Goal: Obtain resource: Download file/media

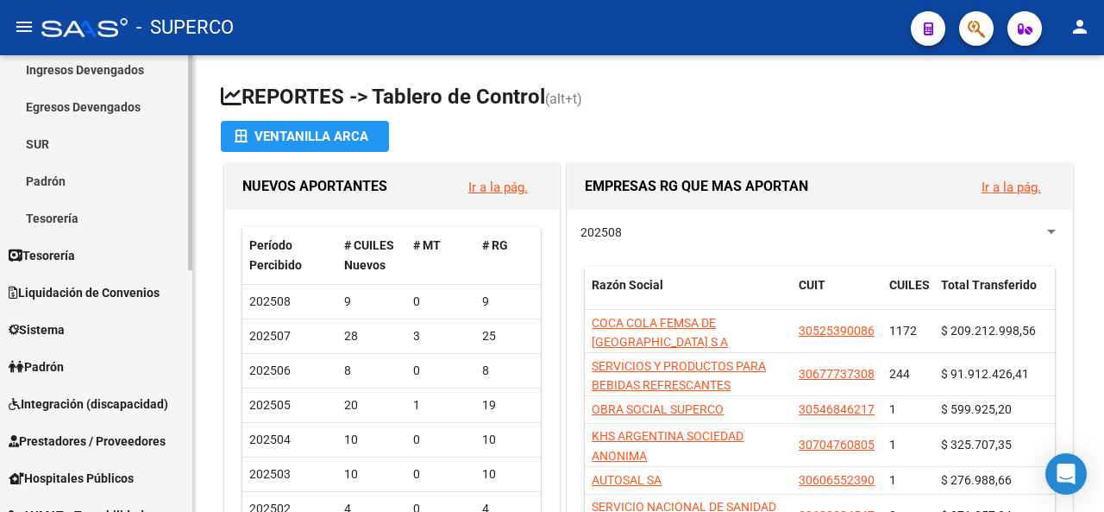
scroll to position [173, 0]
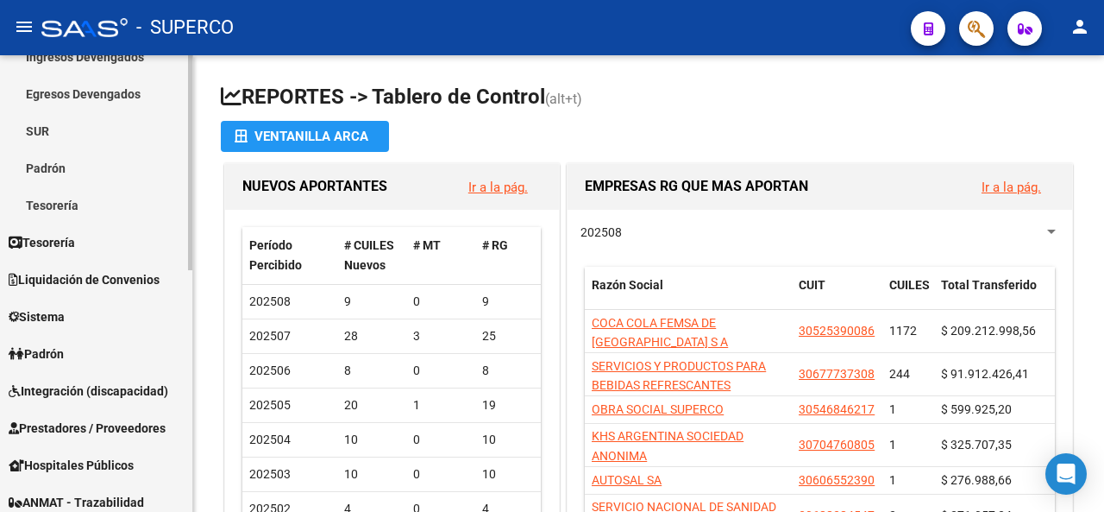
click at [81, 380] on link "Integración (discapacidad)" at bounding box center [96, 390] width 192 height 37
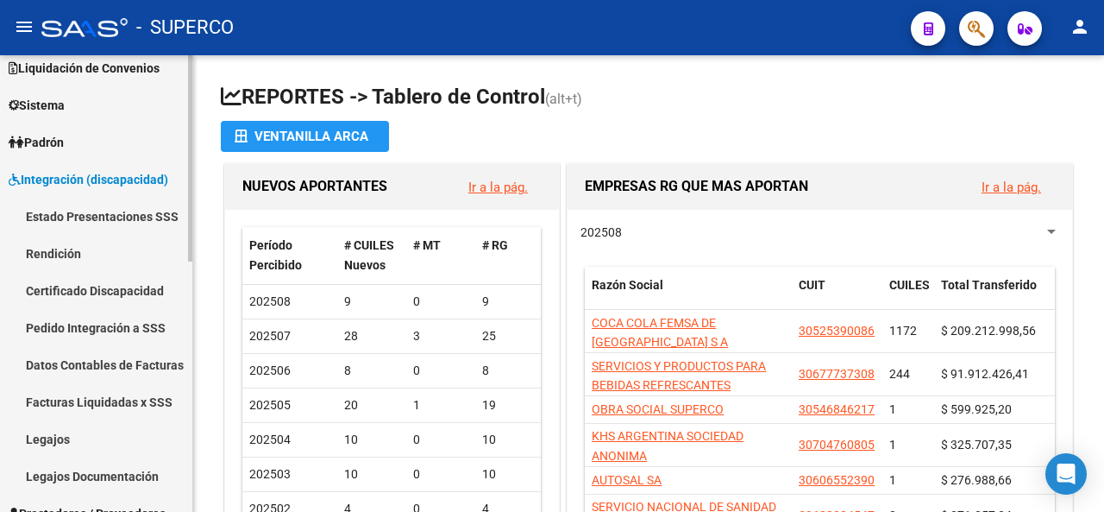
scroll to position [86, 0]
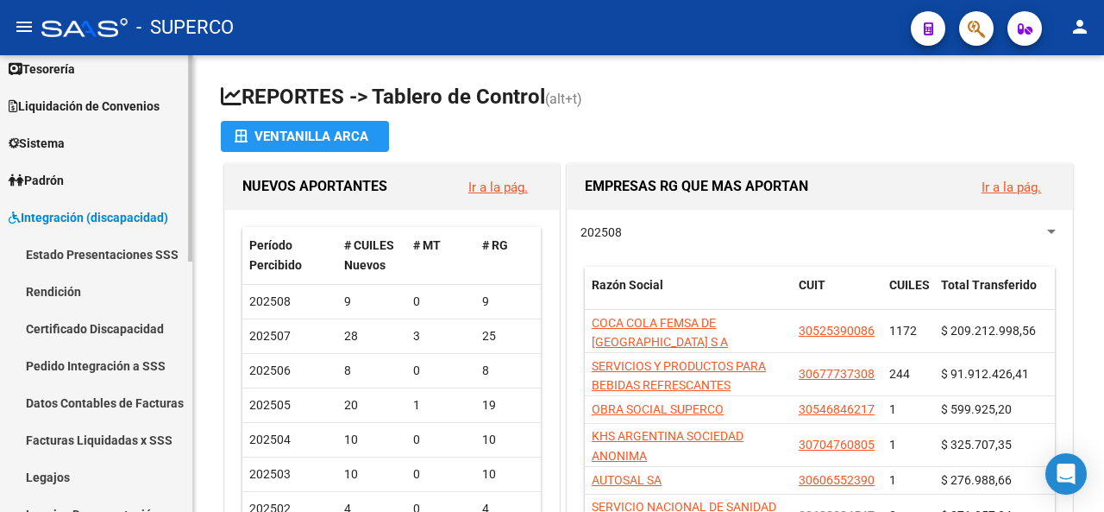
click at [55, 216] on span "Integración (discapacidad)" at bounding box center [89, 217] width 160 height 19
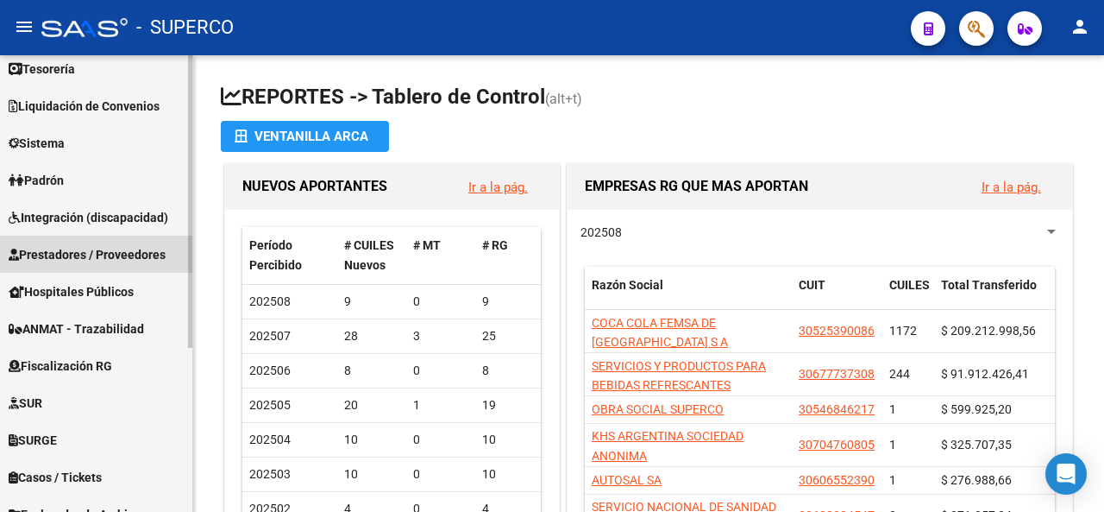
click at [55, 251] on span "Prestadores / Proveedores" at bounding box center [87, 254] width 157 height 19
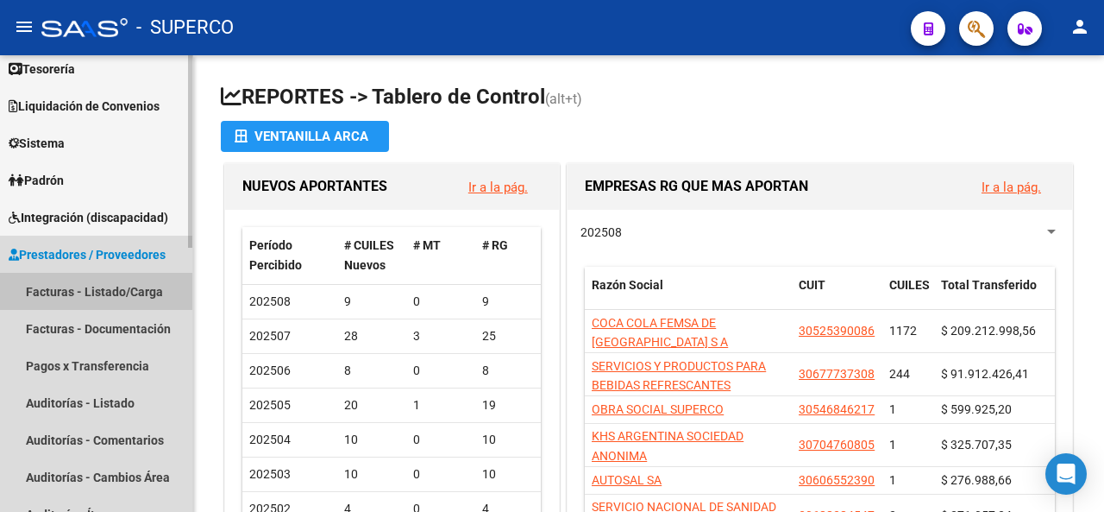
click at [91, 301] on link "Facturas - Listado/Carga" at bounding box center [96, 291] width 192 height 37
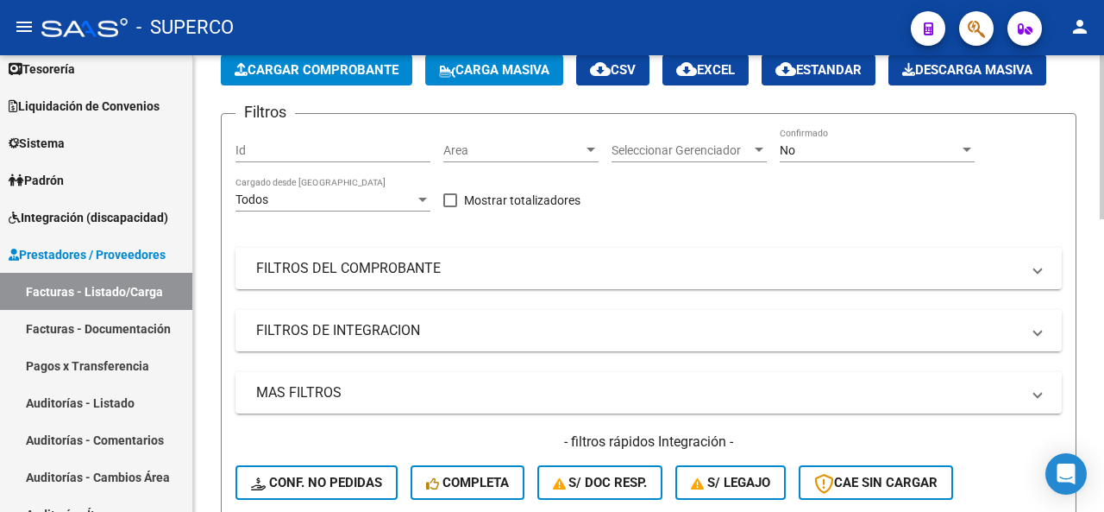
scroll to position [86, 0]
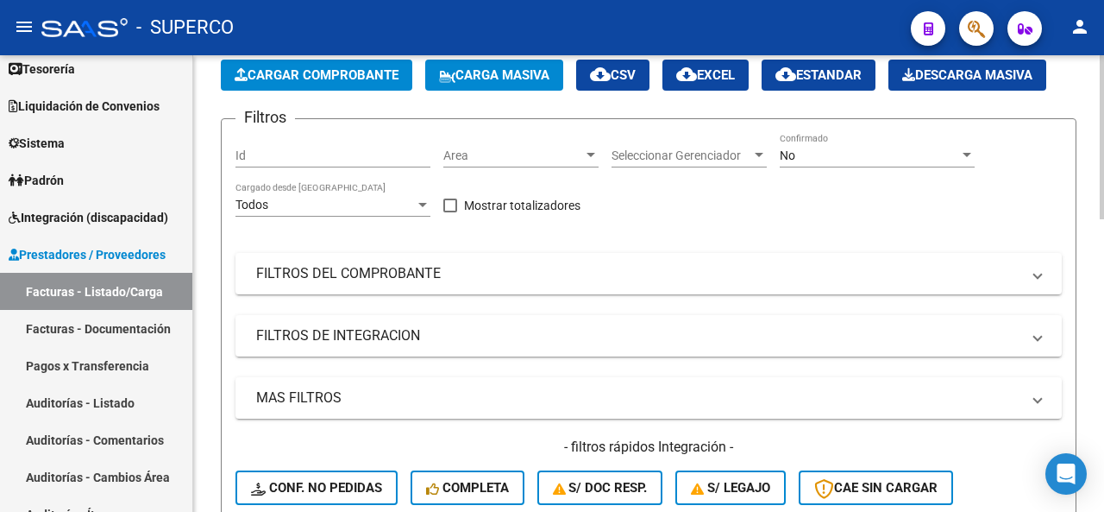
click at [479, 158] on span "Area" at bounding box center [514, 155] width 140 height 15
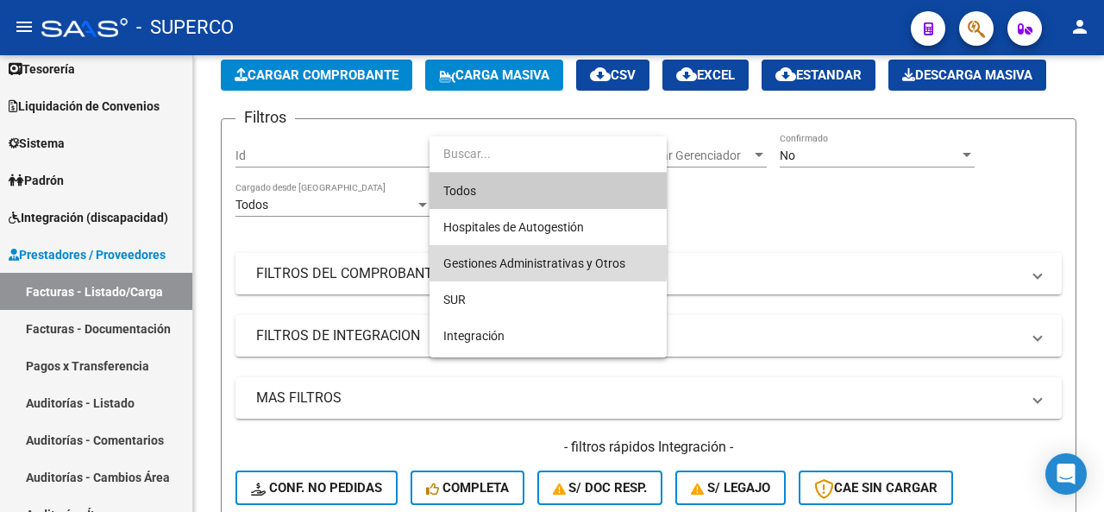
click at [499, 253] on span "Gestiones Administrativas y Otros" at bounding box center [549, 263] width 210 height 36
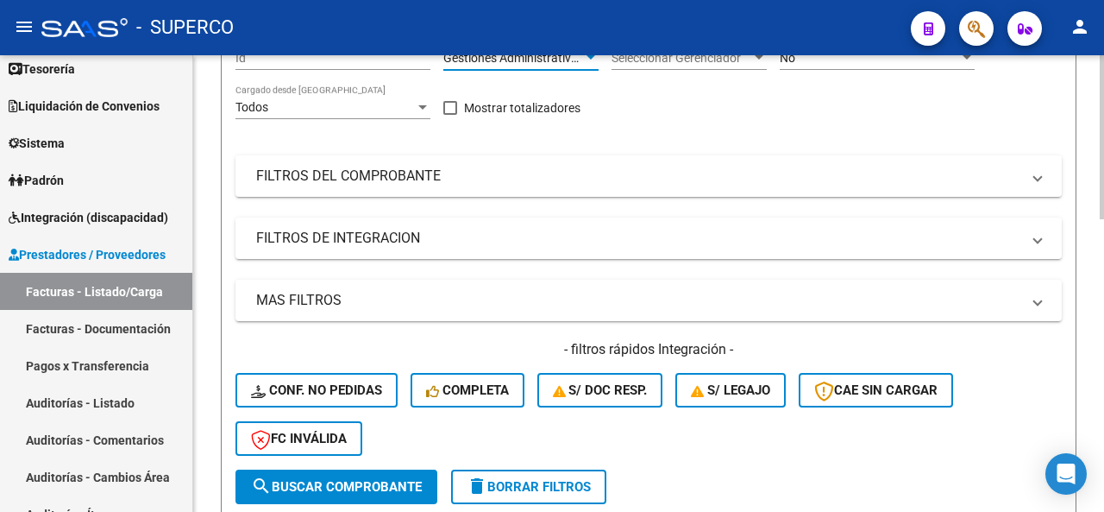
scroll to position [345, 0]
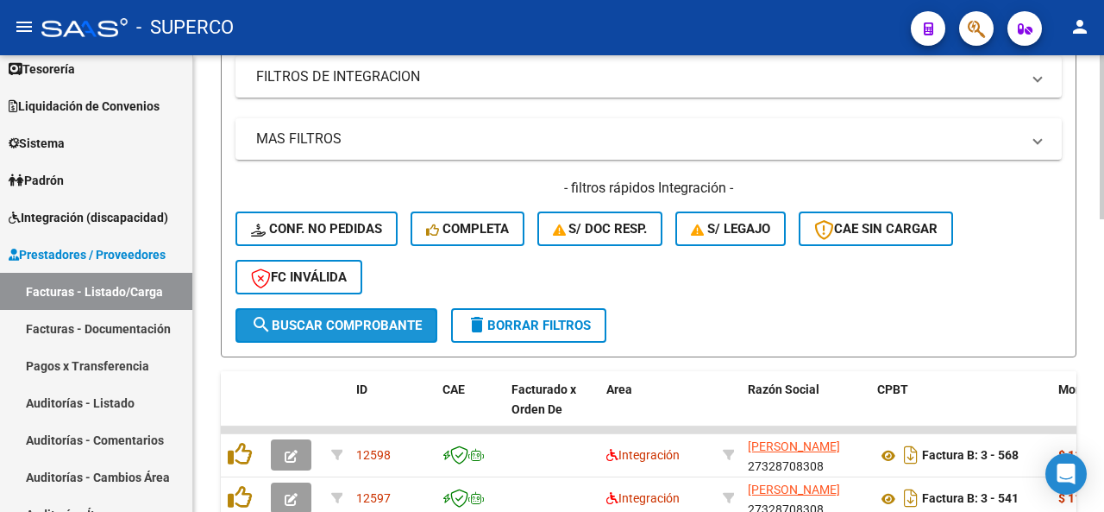
click at [311, 337] on button "search Buscar Comprobante" at bounding box center [337, 325] width 202 height 35
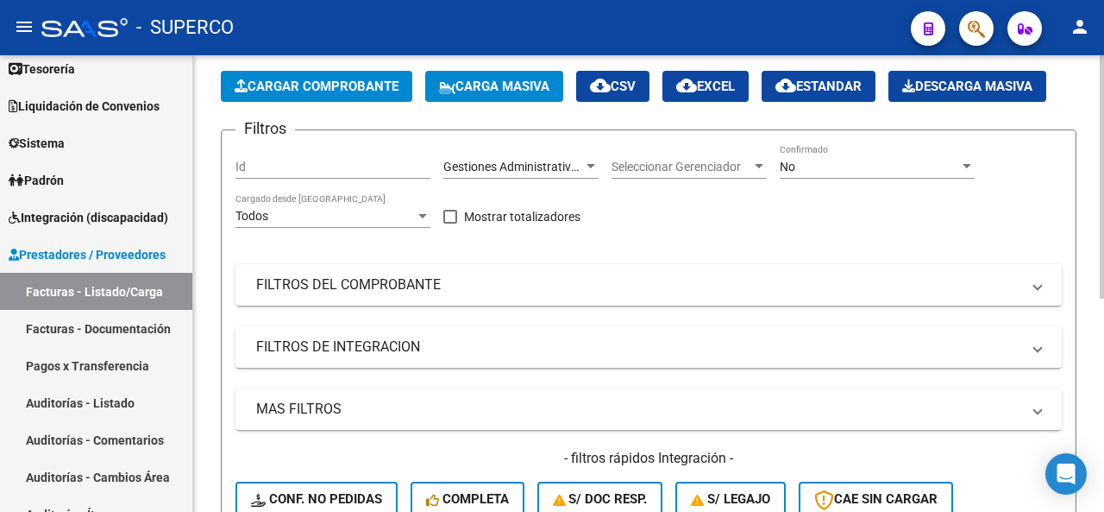
scroll to position [0, 0]
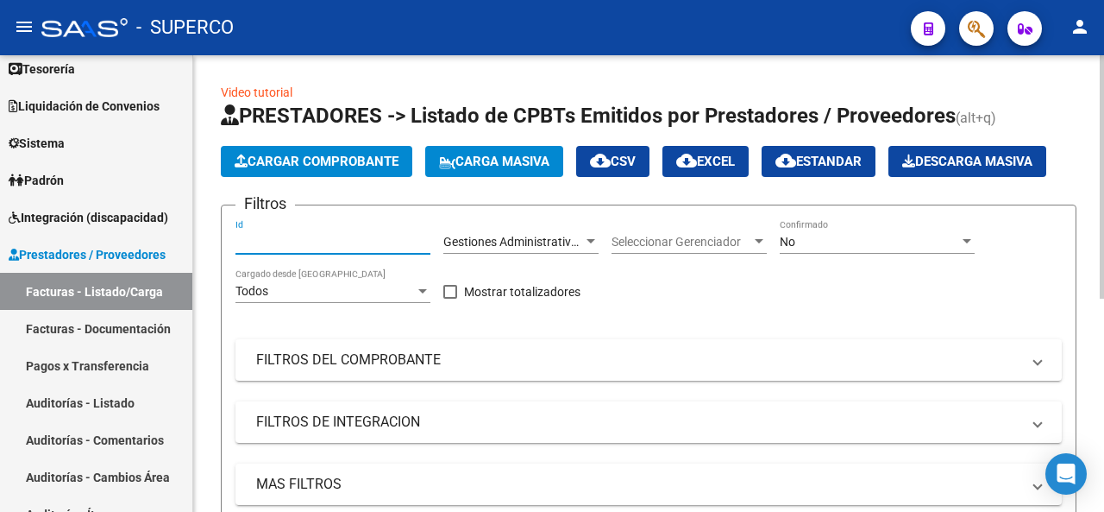
click at [287, 241] on input "Id" at bounding box center [333, 242] width 195 height 15
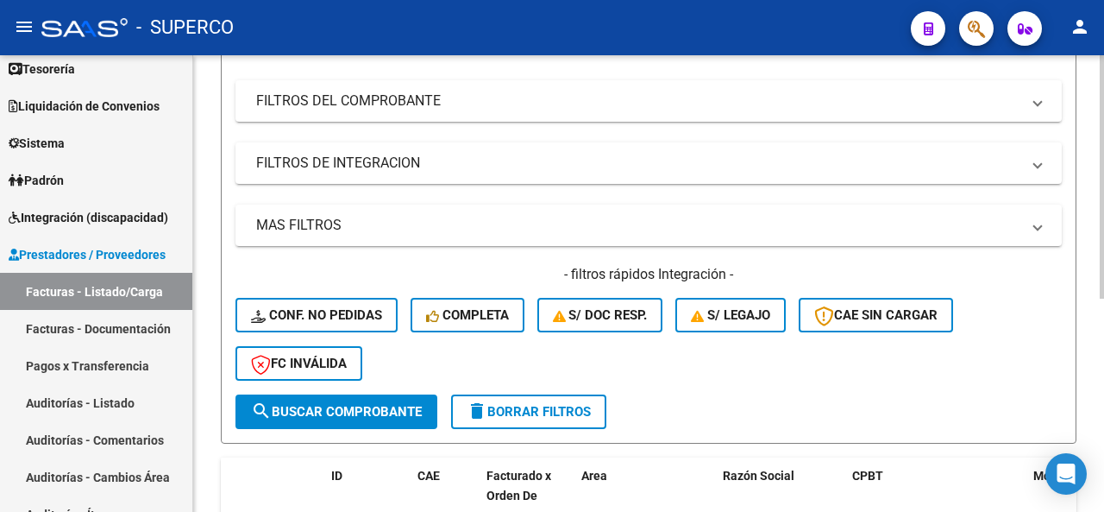
type input "8829"
click at [380, 401] on button "search Buscar Comprobante" at bounding box center [337, 411] width 202 height 35
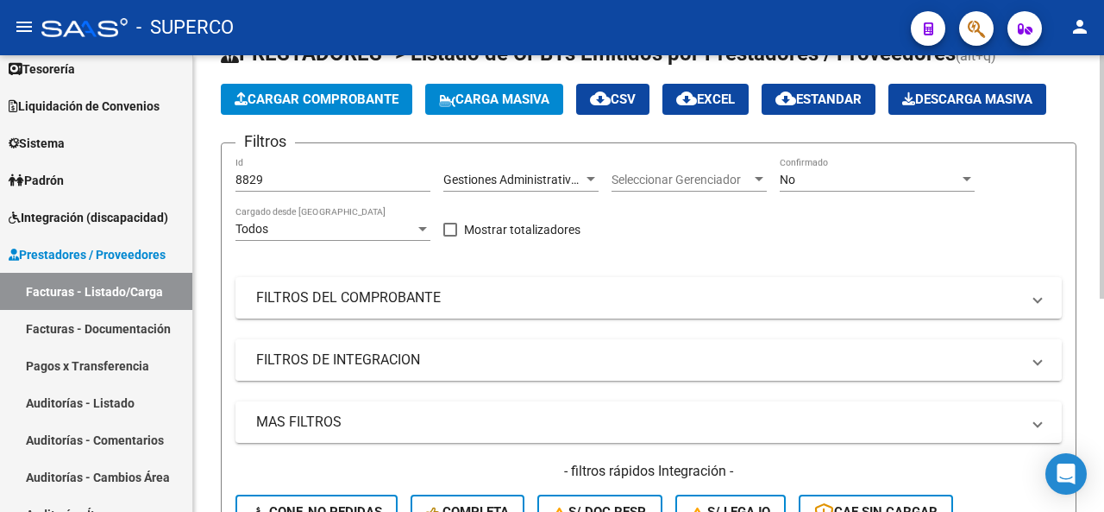
scroll to position [55, 0]
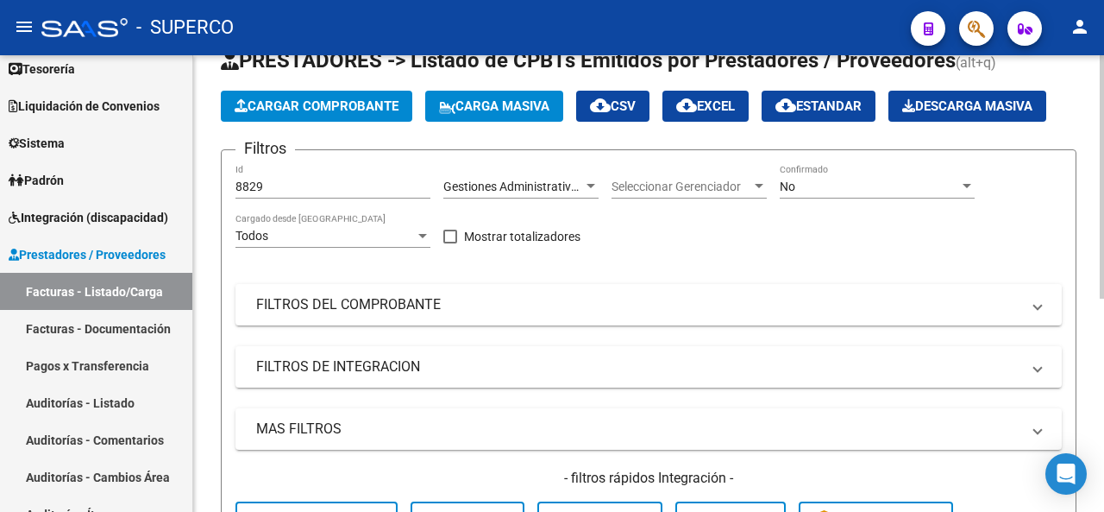
click at [498, 181] on span "Gestiones Administrativas y Otros" at bounding box center [535, 186] width 182 height 14
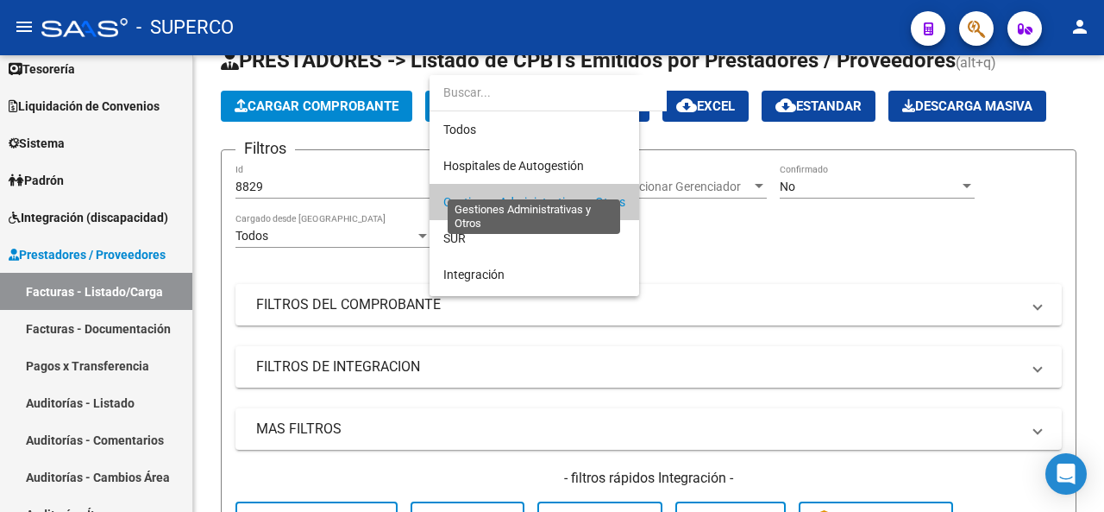
scroll to position [16, 0]
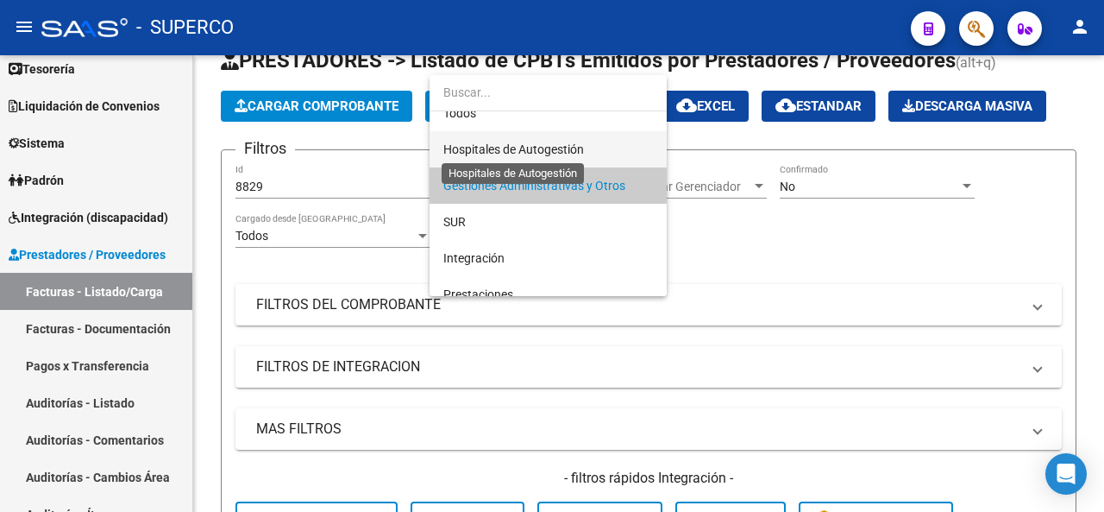
click at [525, 142] on span "Hospitales de Autogestión" at bounding box center [514, 149] width 141 height 14
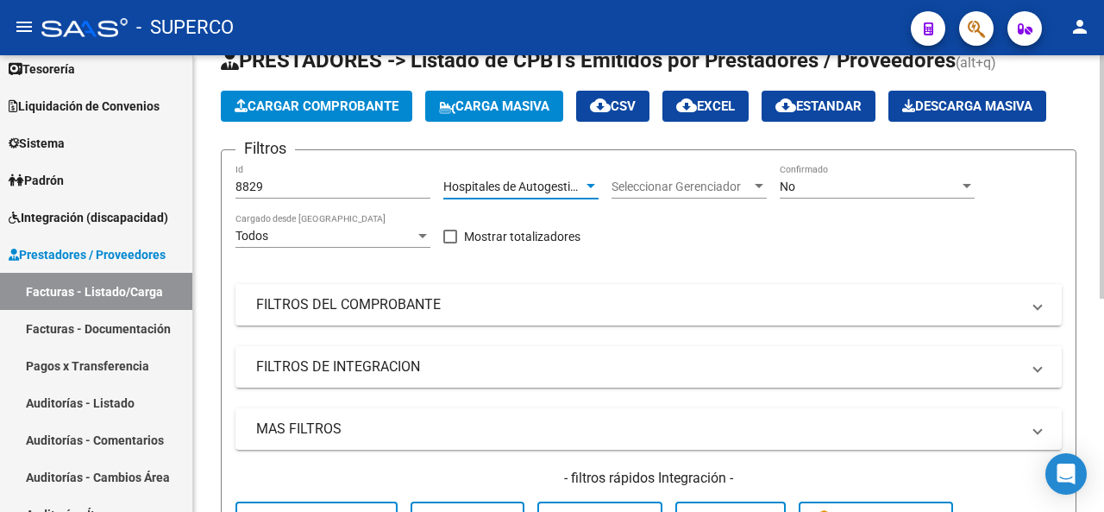
scroll to position [228, 0]
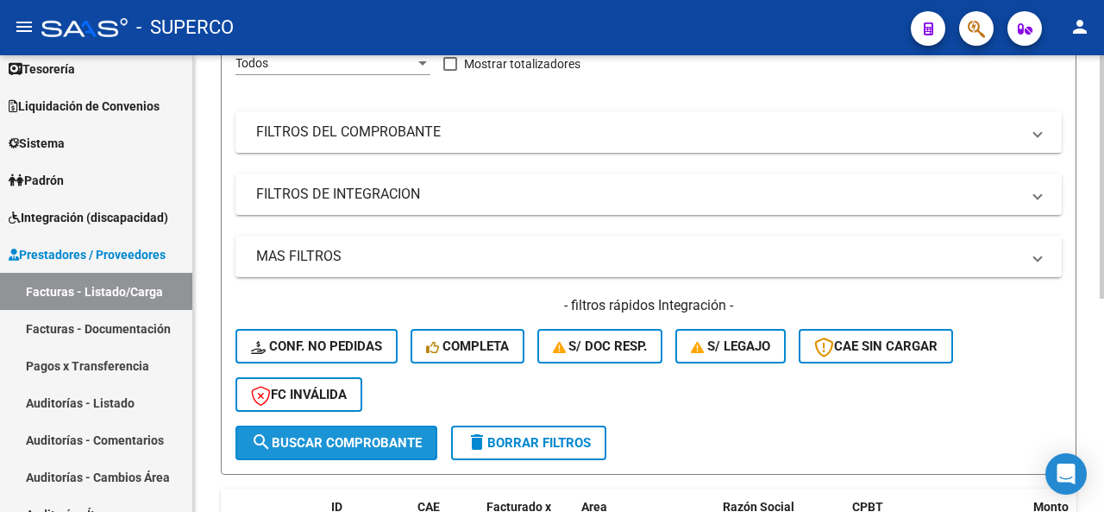
click at [371, 444] on span "search Buscar Comprobante" at bounding box center [336, 443] width 171 height 16
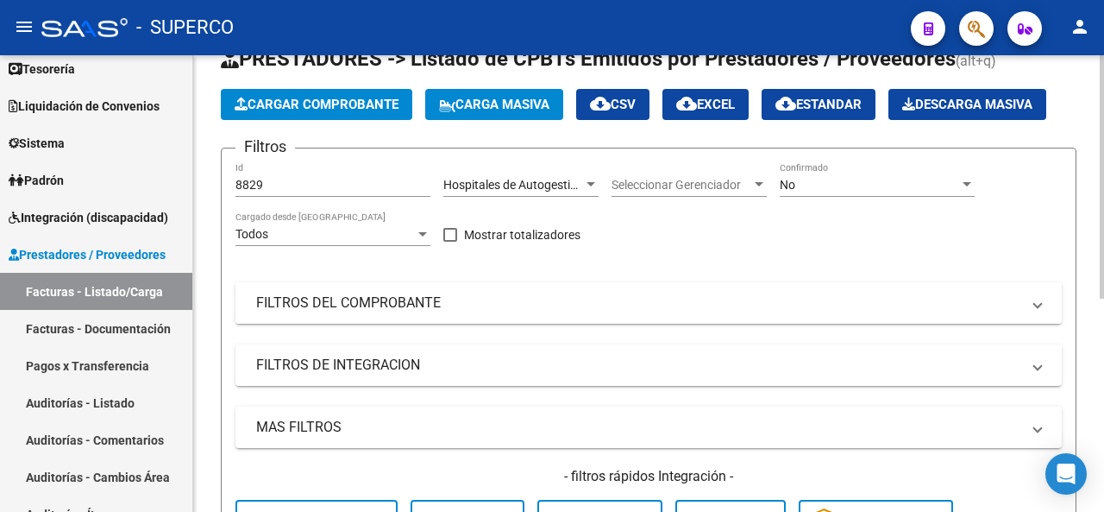
scroll to position [55, 0]
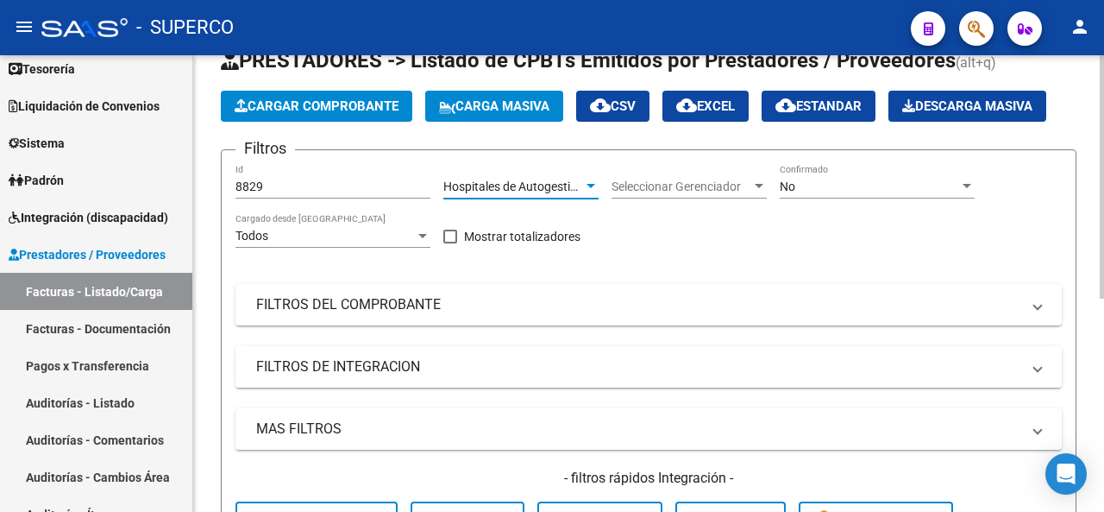
click at [532, 179] on span "Hospitales de Autogestión" at bounding box center [514, 186] width 141 height 14
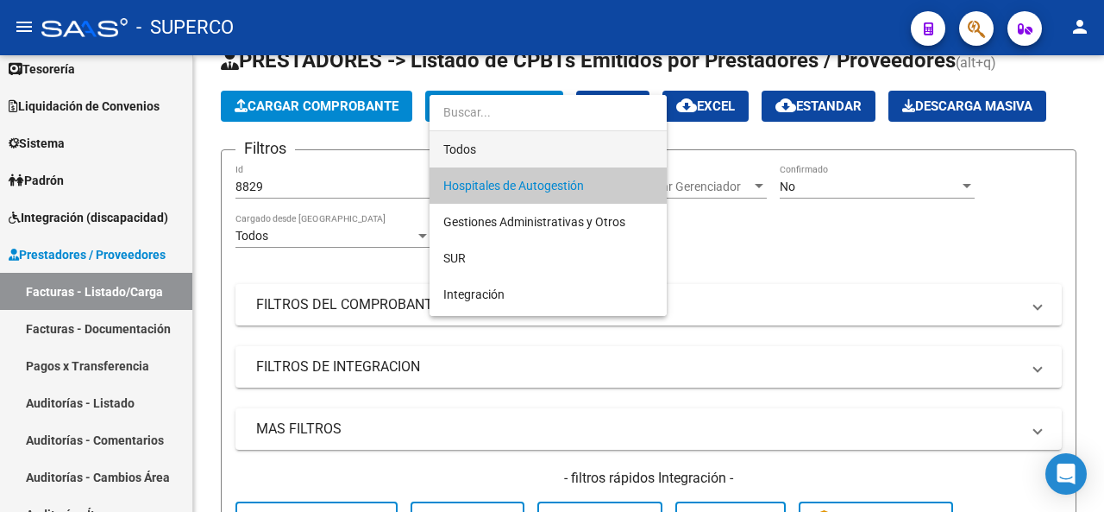
click at [469, 148] on span "Todos" at bounding box center [549, 149] width 210 height 36
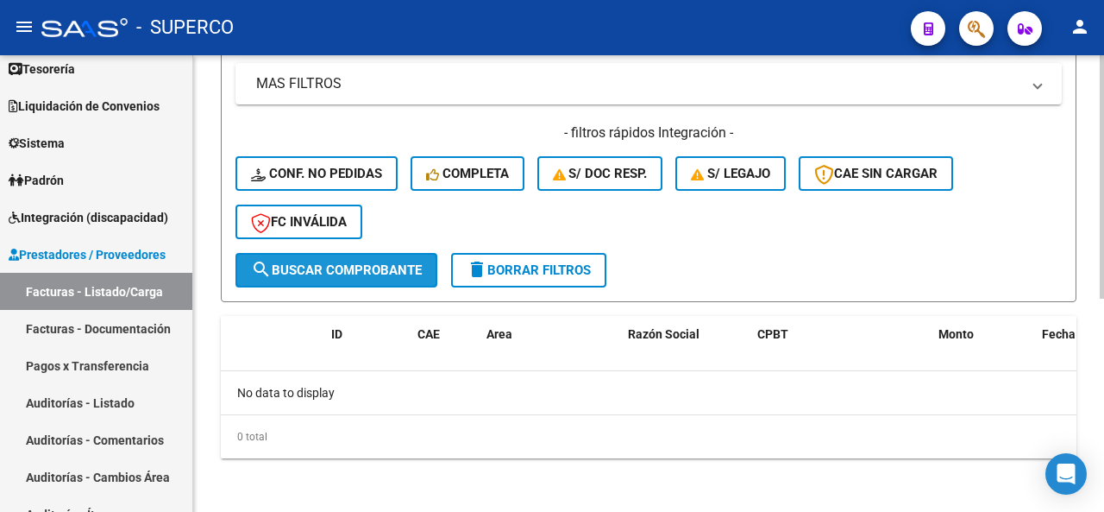
click at [312, 262] on span "search Buscar Comprobante" at bounding box center [336, 270] width 171 height 16
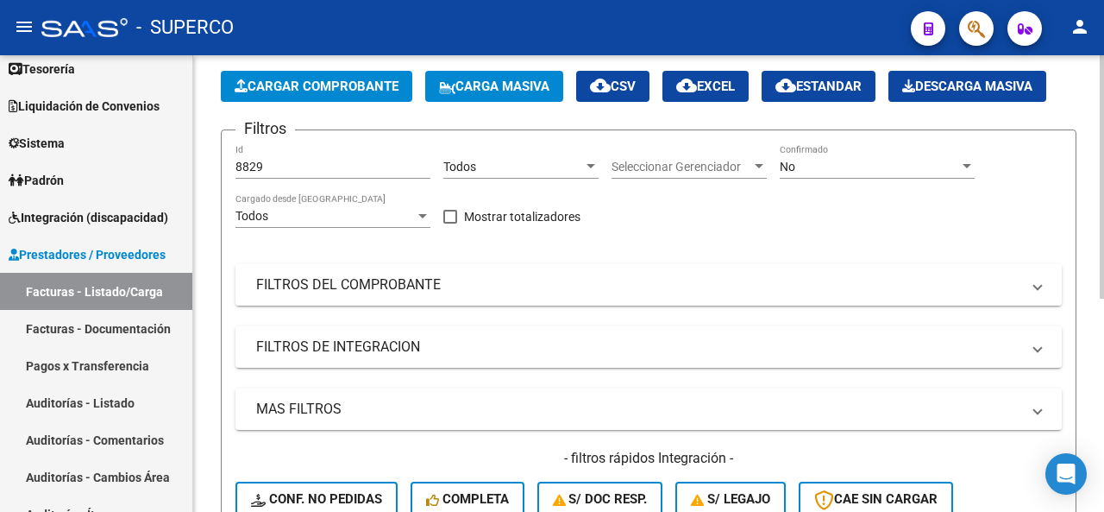
scroll to position [0, 0]
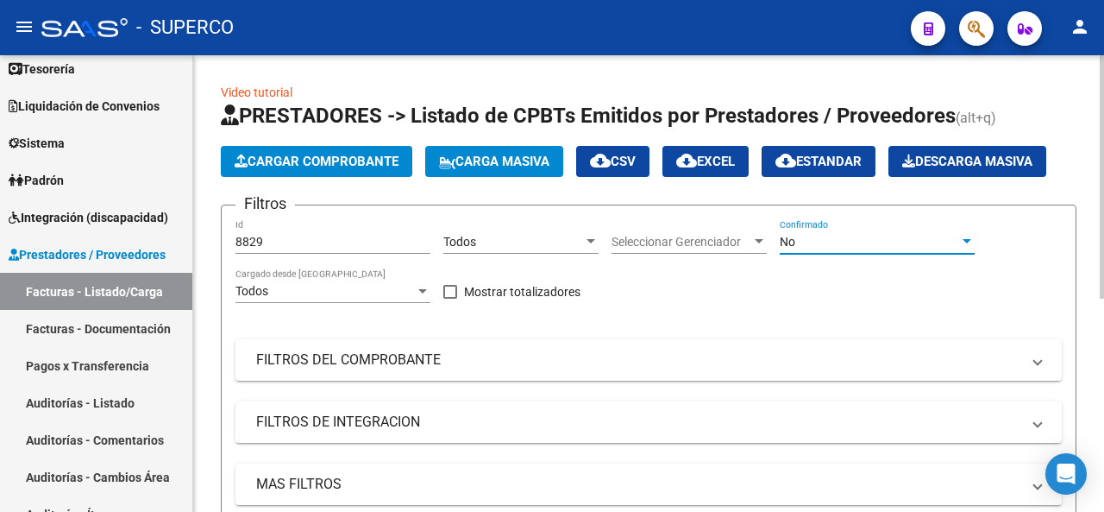
click at [871, 242] on div "No" at bounding box center [869, 242] width 179 height 15
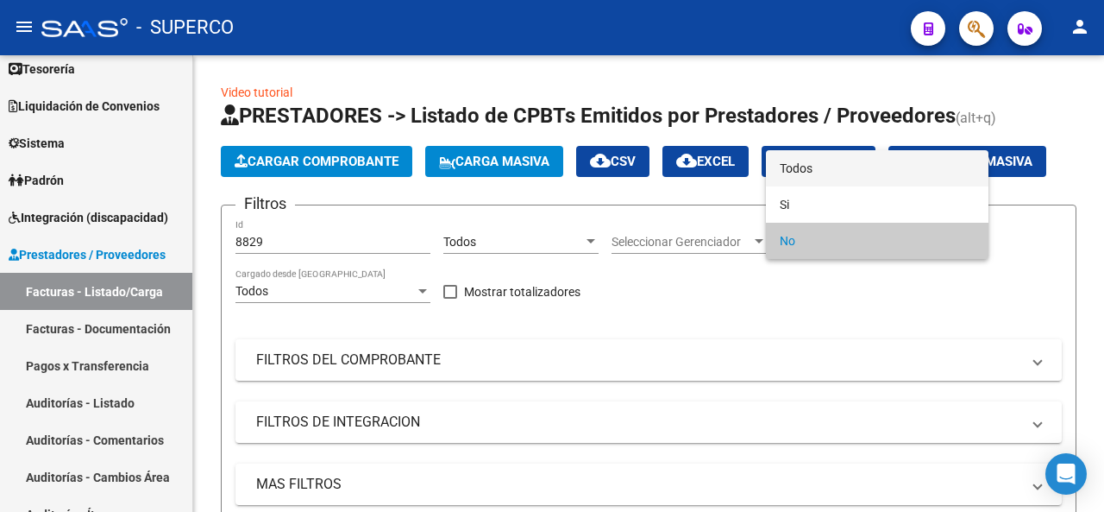
click at [844, 160] on span "Todos" at bounding box center [877, 168] width 195 height 36
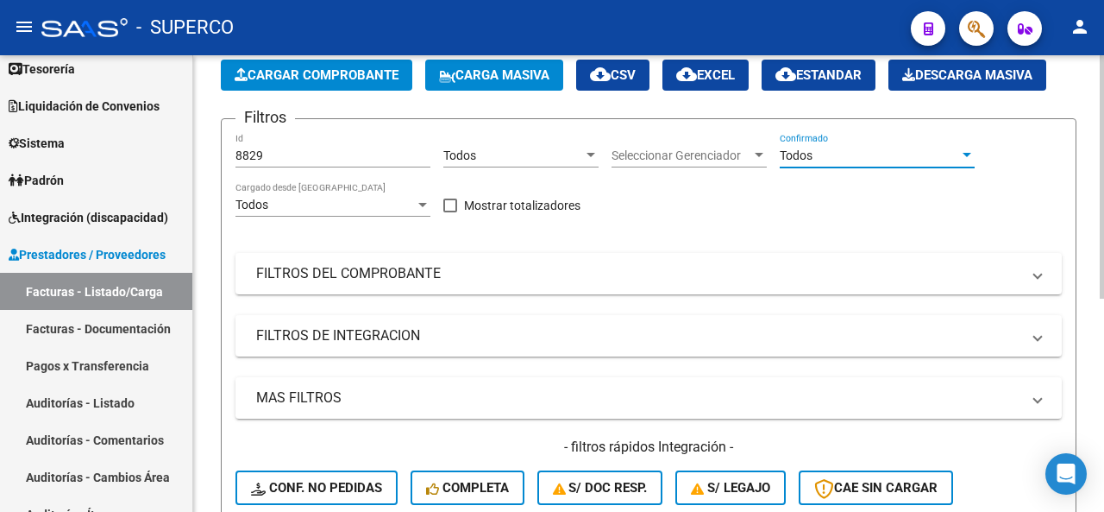
scroll to position [345, 0]
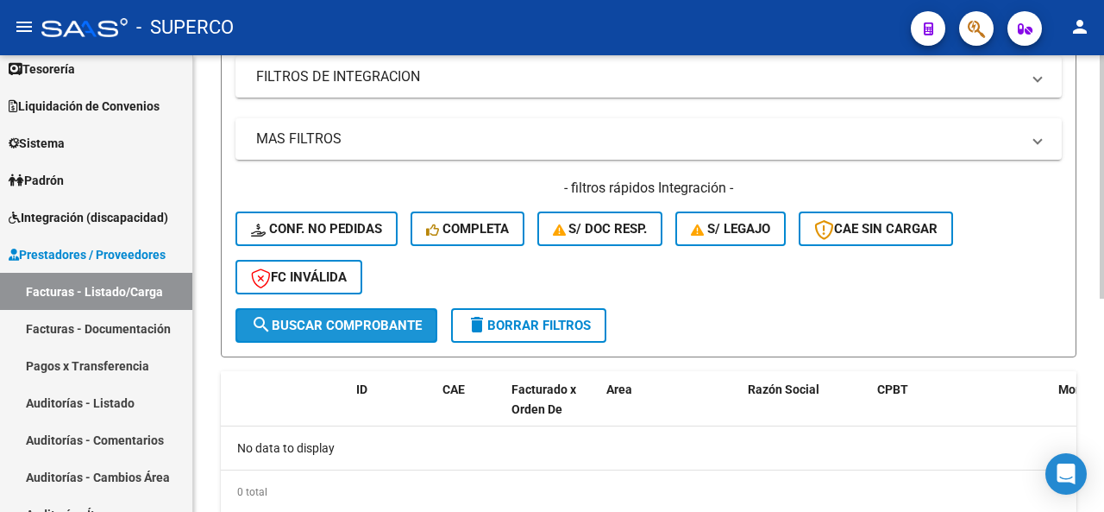
click at [306, 322] on span "search Buscar Comprobante" at bounding box center [336, 326] width 171 height 16
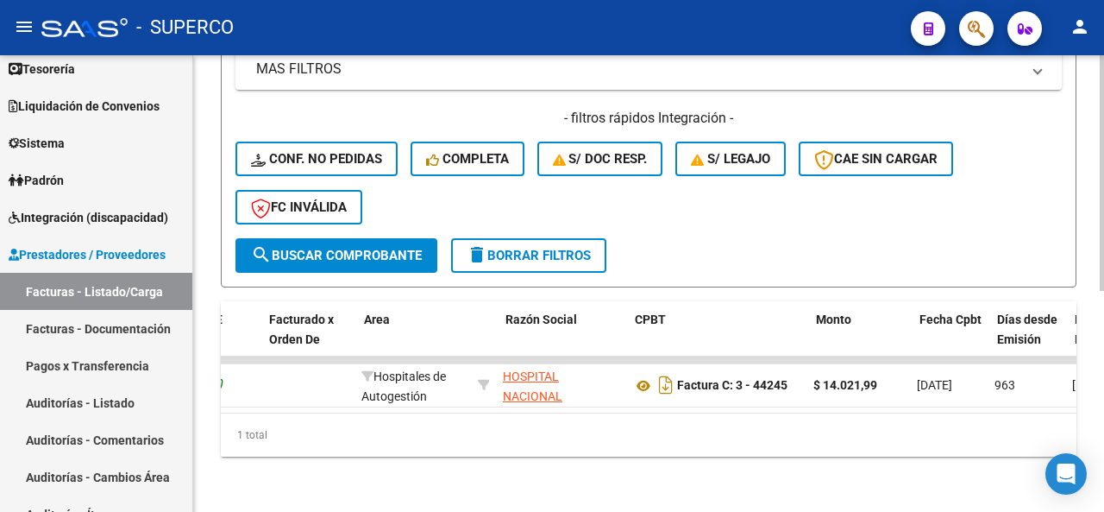
scroll to position [0, 242]
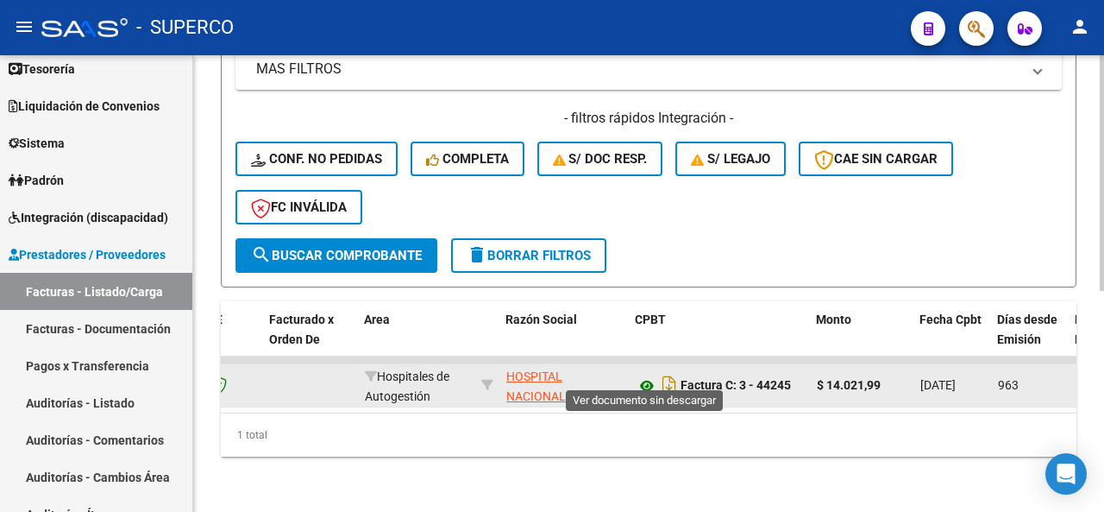
click at [649, 375] on icon at bounding box center [647, 385] width 22 height 21
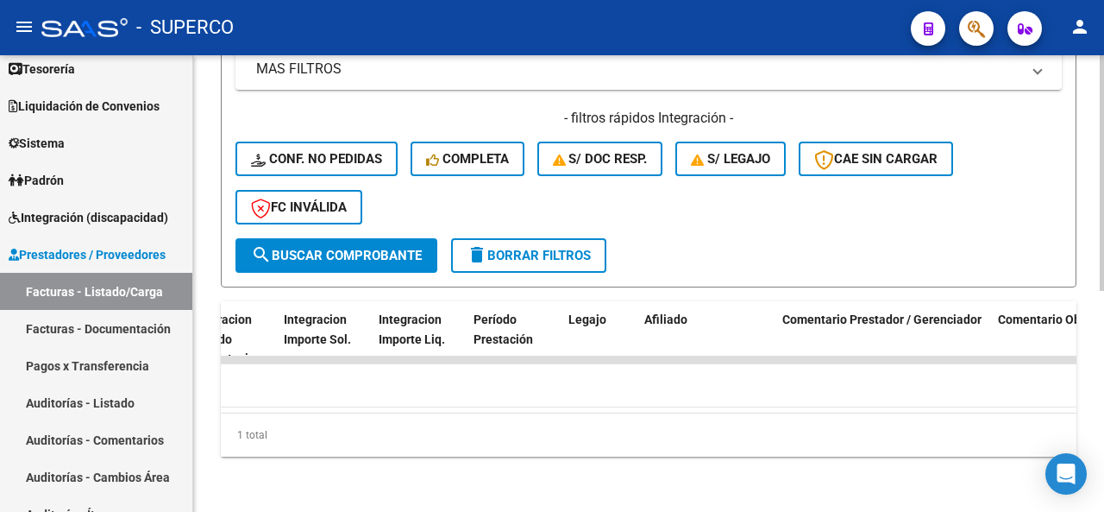
scroll to position [0, 1194]
